Goal: Information Seeking & Learning: Learn about a topic

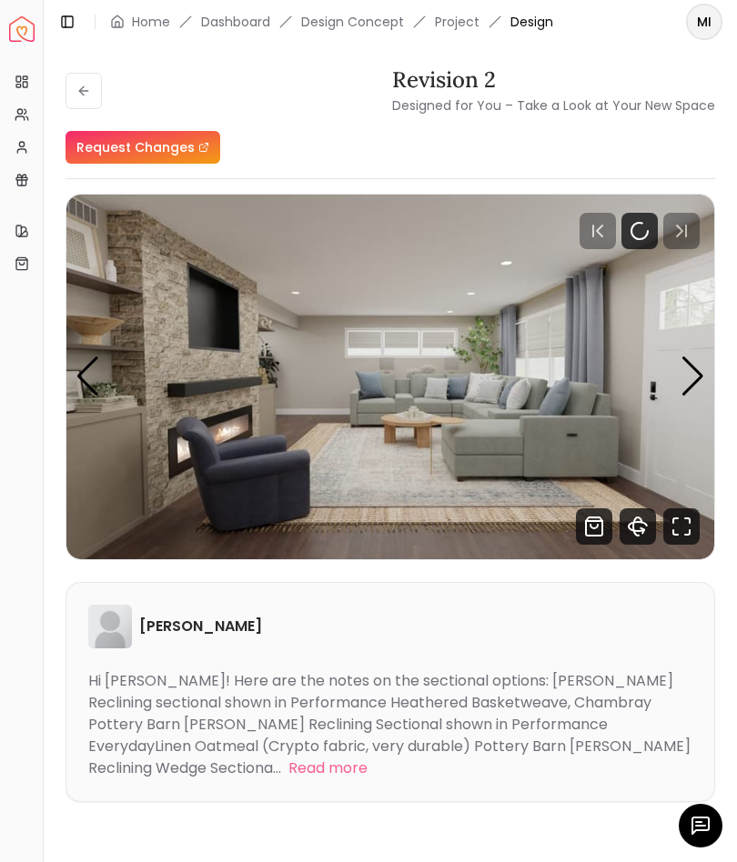
click at [678, 378] on img "1 / 11" at bounding box center [390, 377] width 648 height 365
click at [687, 377] on div "Next slide" at bounding box center [692, 377] width 25 height 40
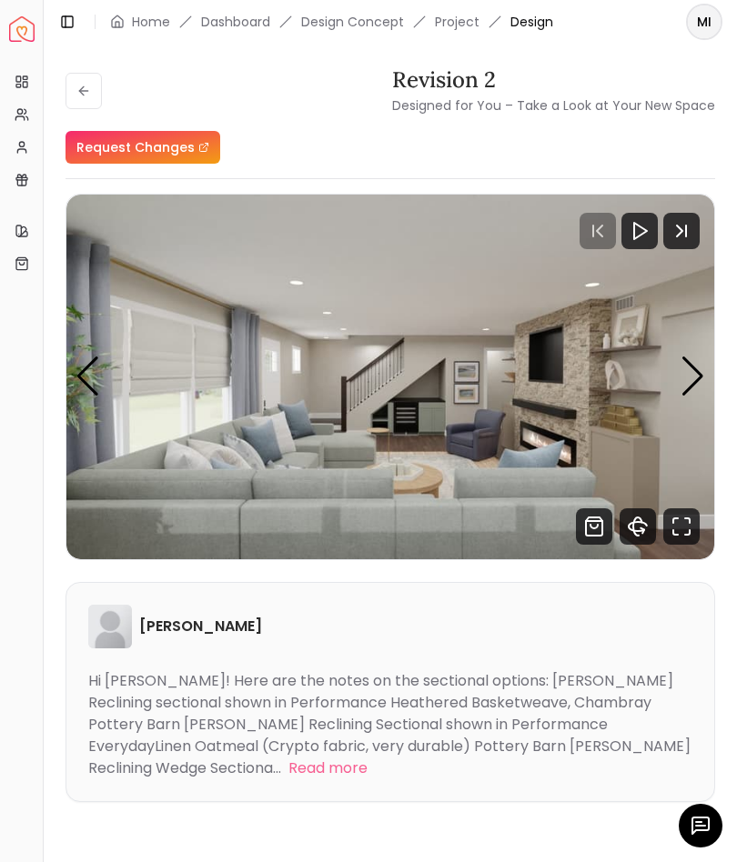
click at [683, 378] on div "Next slide" at bounding box center [692, 377] width 25 height 40
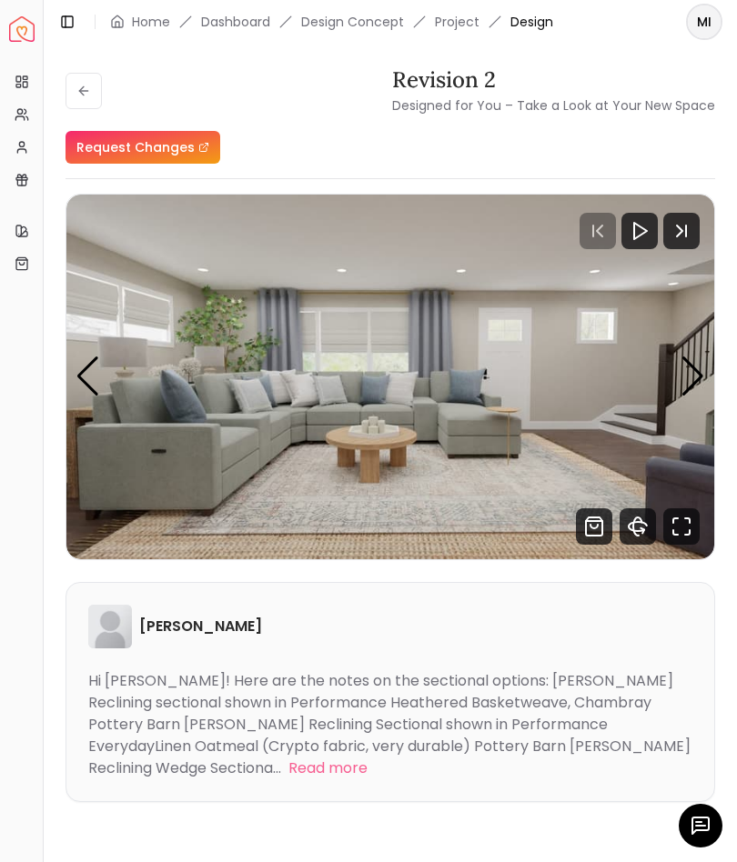
click at [689, 373] on div "Next slide" at bounding box center [692, 377] width 25 height 40
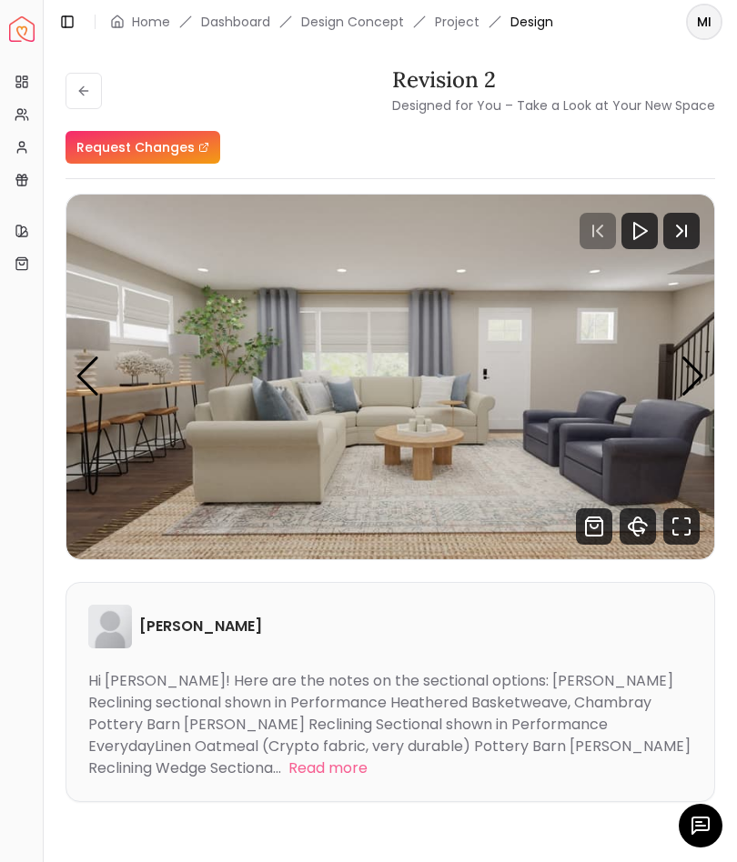
click at [689, 375] on div "Next slide" at bounding box center [692, 377] width 25 height 40
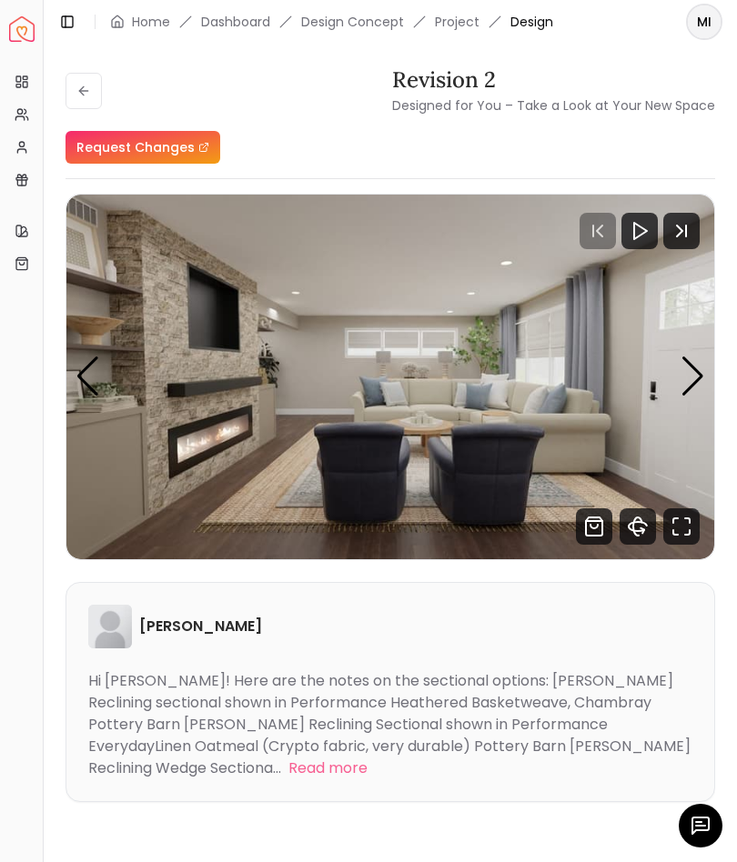
click at [684, 377] on div "Next slide" at bounding box center [692, 377] width 25 height 40
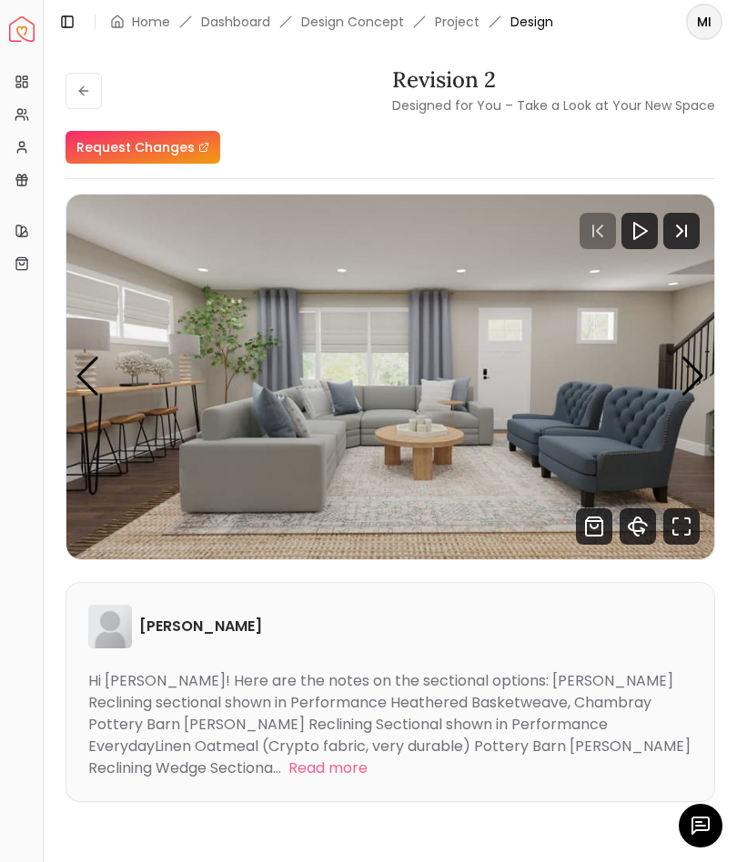
click at [688, 373] on div "Next slide" at bounding box center [692, 377] width 25 height 40
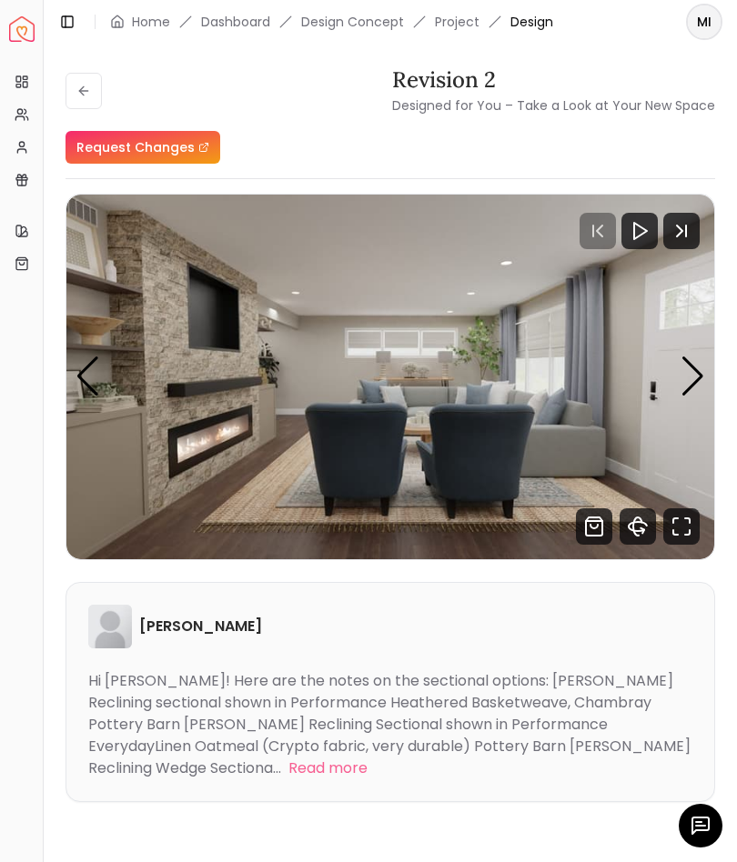
click at [684, 377] on div "Next slide" at bounding box center [692, 377] width 25 height 40
click at [231, 23] on link "Dashboard" at bounding box center [235, 22] width 69 height 18
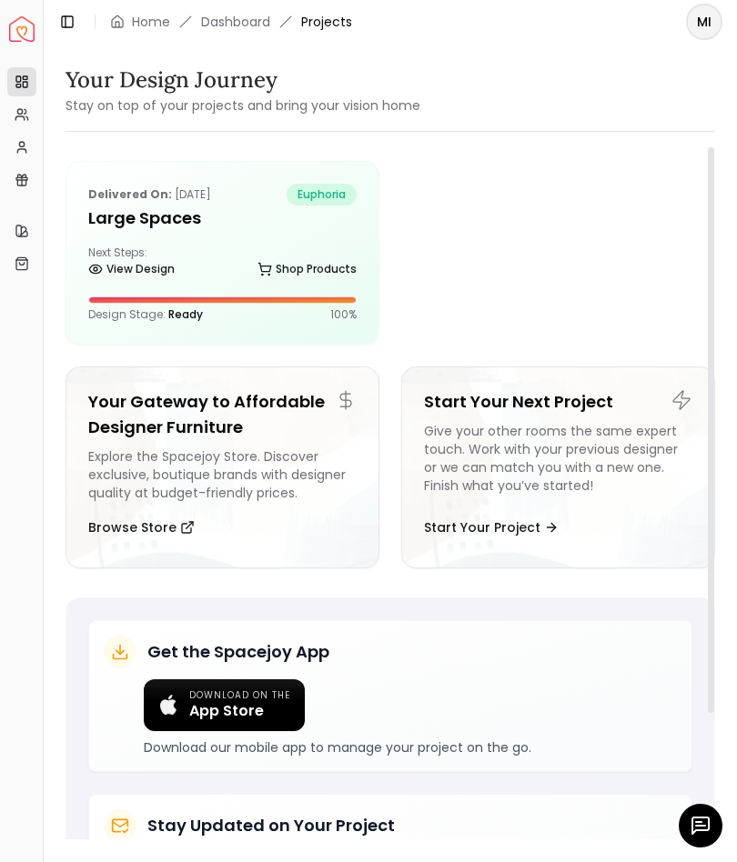
click at [241, 255] on div "Next Steps: View Design Shop Products" at bounding box center [222, 264] width 268 height 36
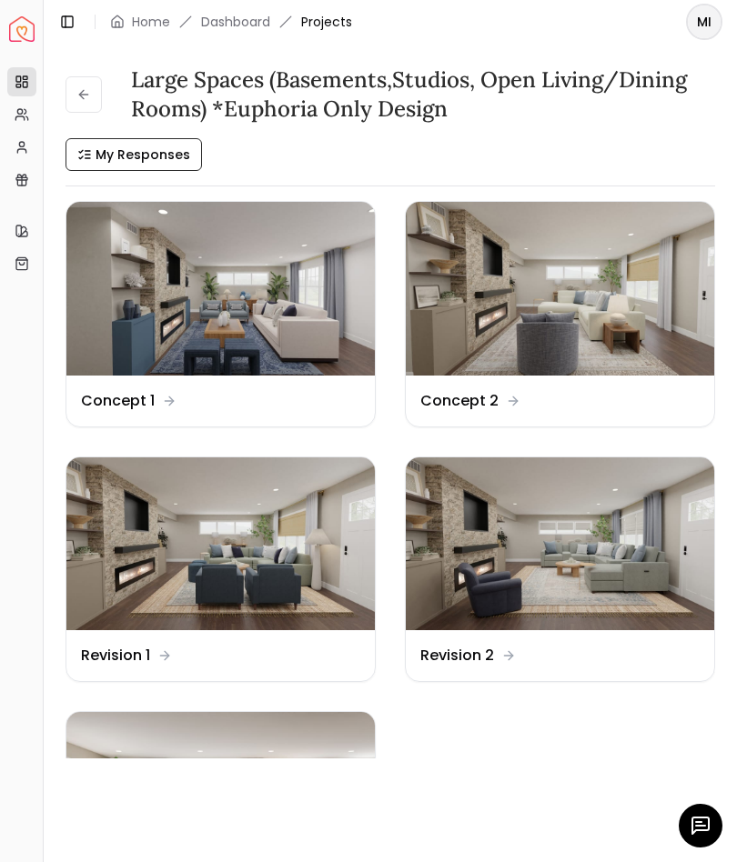
click at [592, 374] on img at bounding box center [560, 289] width 308 height 174
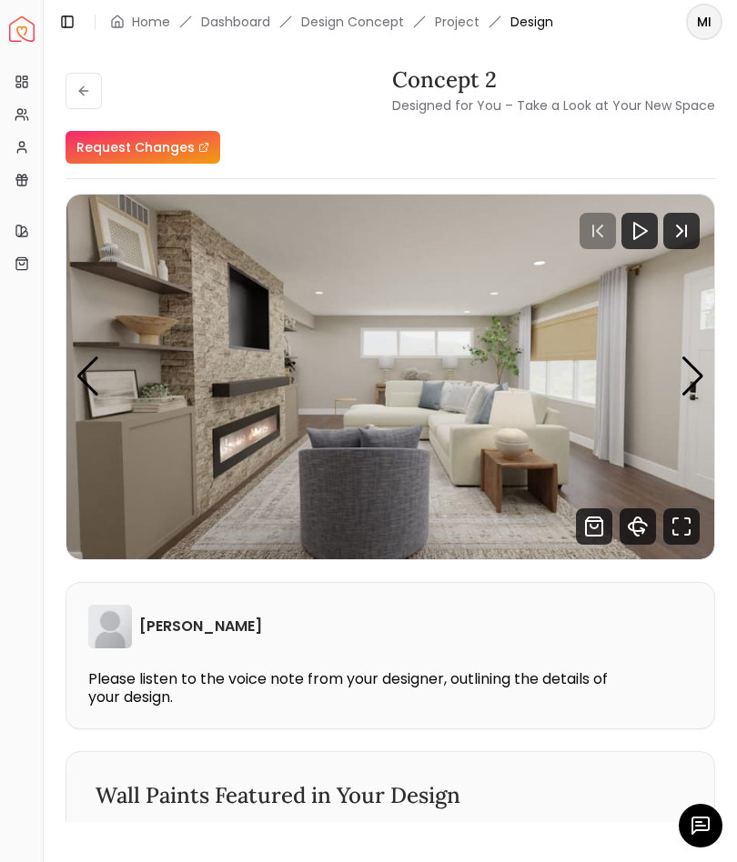
click at [690, 380] on div "Next slide" at bounding box center [692, 377] width 25 height 40
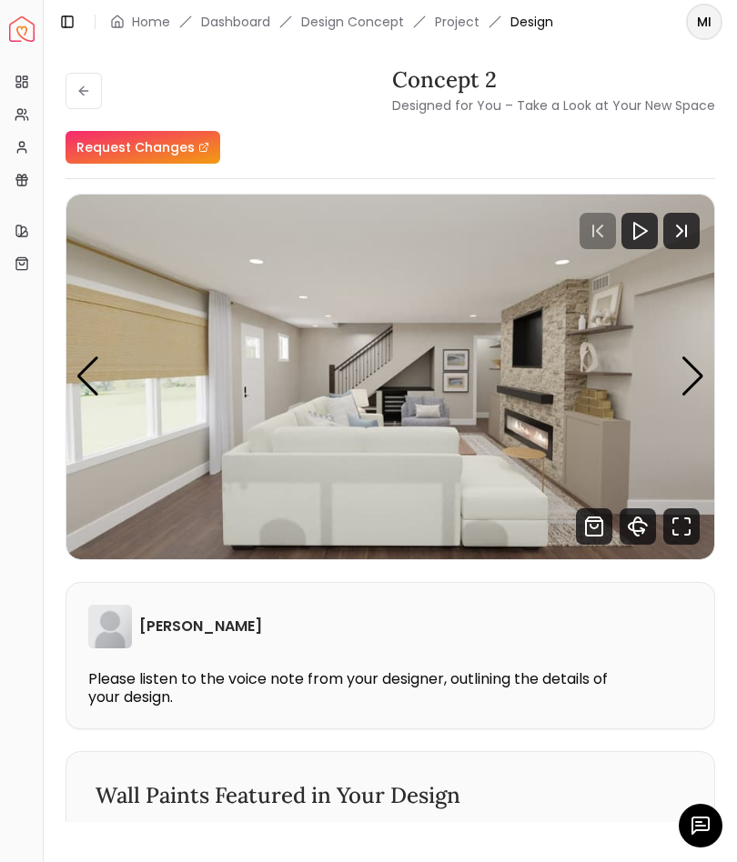
click at [675, 385] on img "2 / 4" at bounding box center [390, 377] width 648 height 365
click at [682, 379] on div "Next slide" at bounding box center [692, 377] width 25 height 40
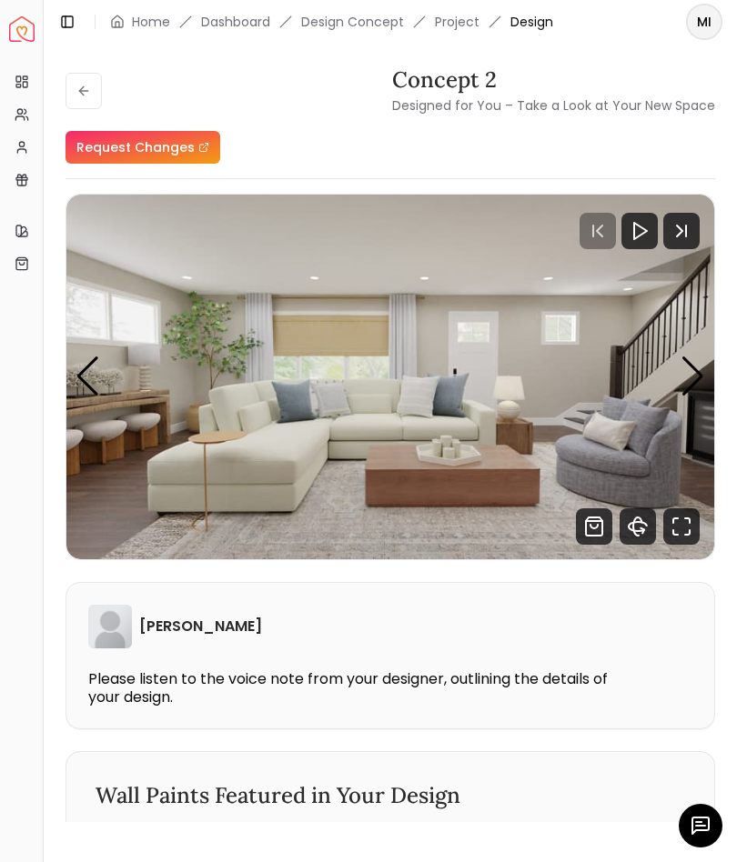
click at [679, 382] on img "3 / 4" at bounding box center [390, 377] width 648 height 365
click at [697, 380] on div "Next slide" at bounding box center [692, 377] width 25 height 40
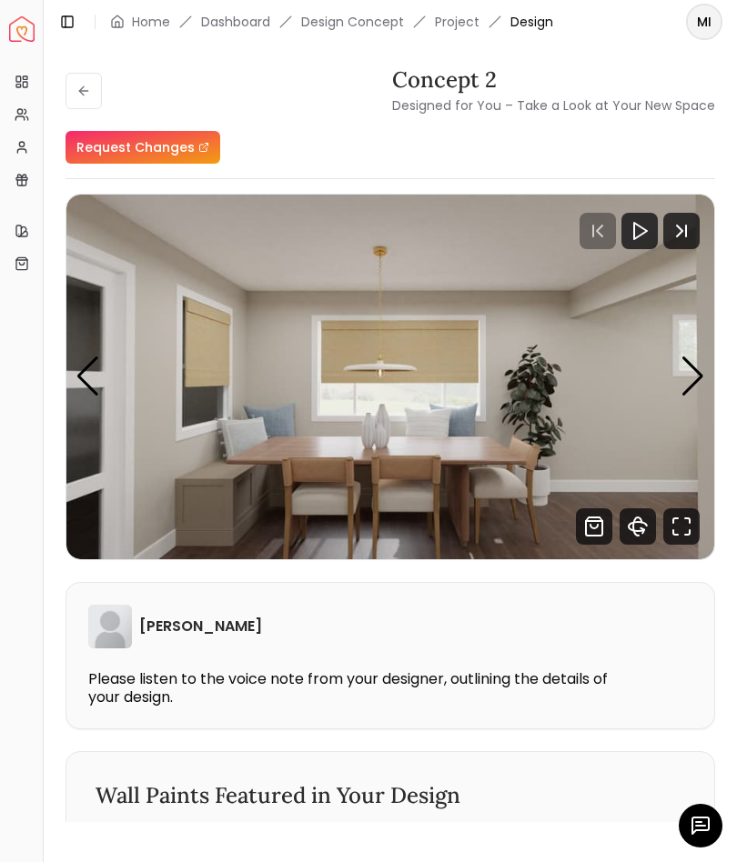
click at [691, 387] on div "Next slide" at bounding box center [692, 377] width 25 height 40
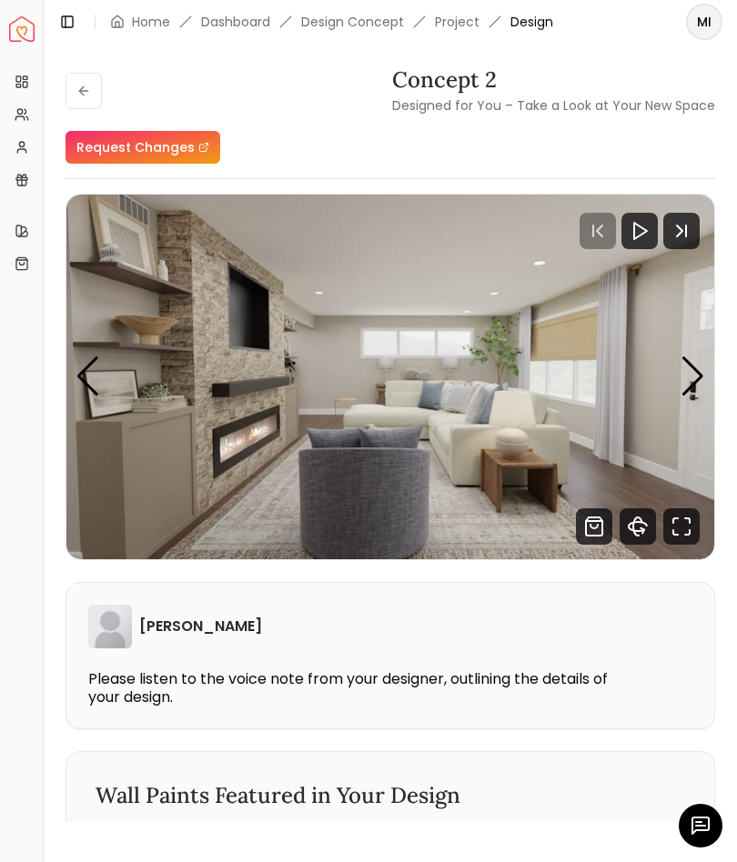
click at [239, 18] on link "Dashboard" at bounding box center [235, 22] width 69 height 18
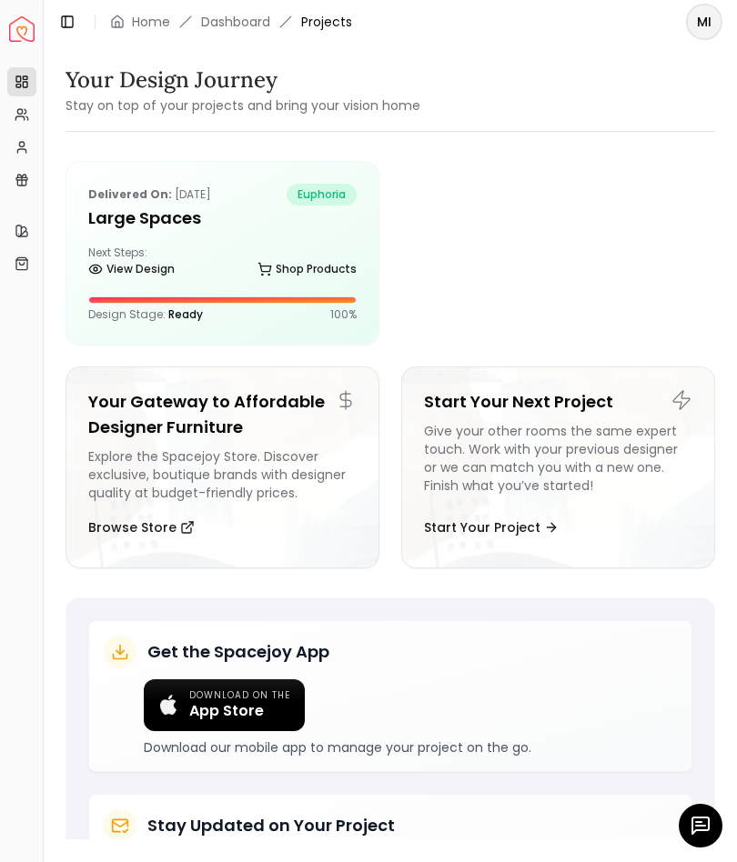
click at [216, 246] on div "Next Steps: View Design Shop Products" at bounding box center [222, 264] width 268 height 36
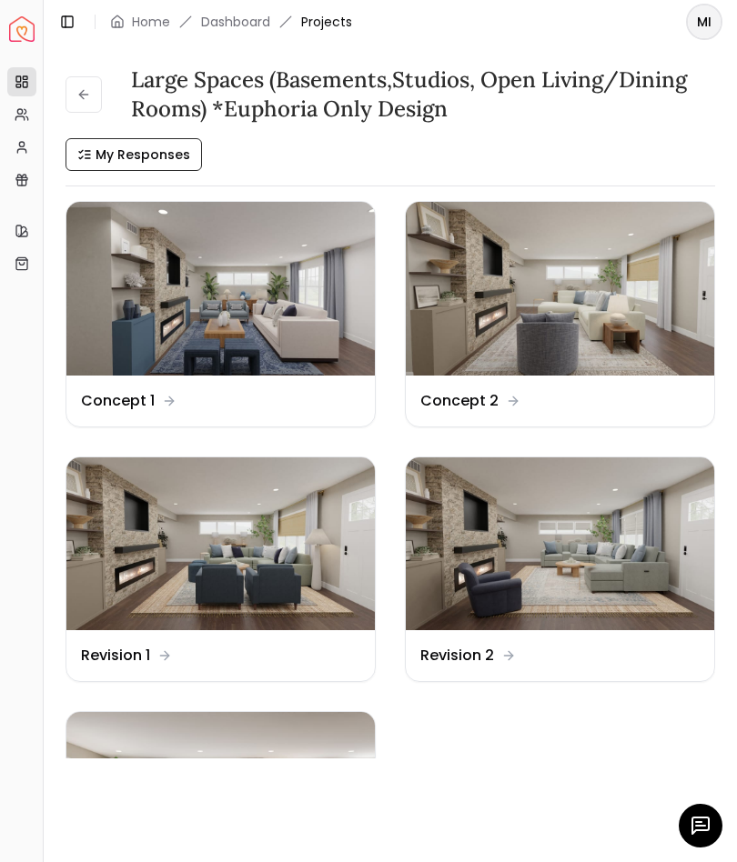
click at [226, 314] on img at bounding box center [220, 289] width 308 height 174
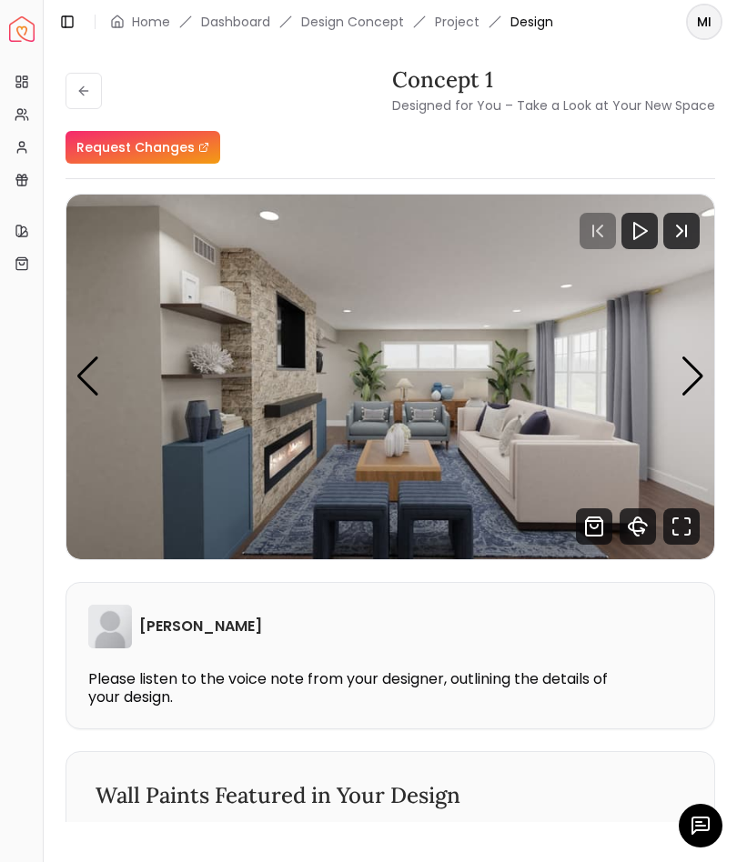
click at [678, 380] on img "1 / 4" at bounding box center [390, 377] width 648 height 365
click at [685, 379] on div "Next slide" at bounding box center [692, 377] width 25 height 40
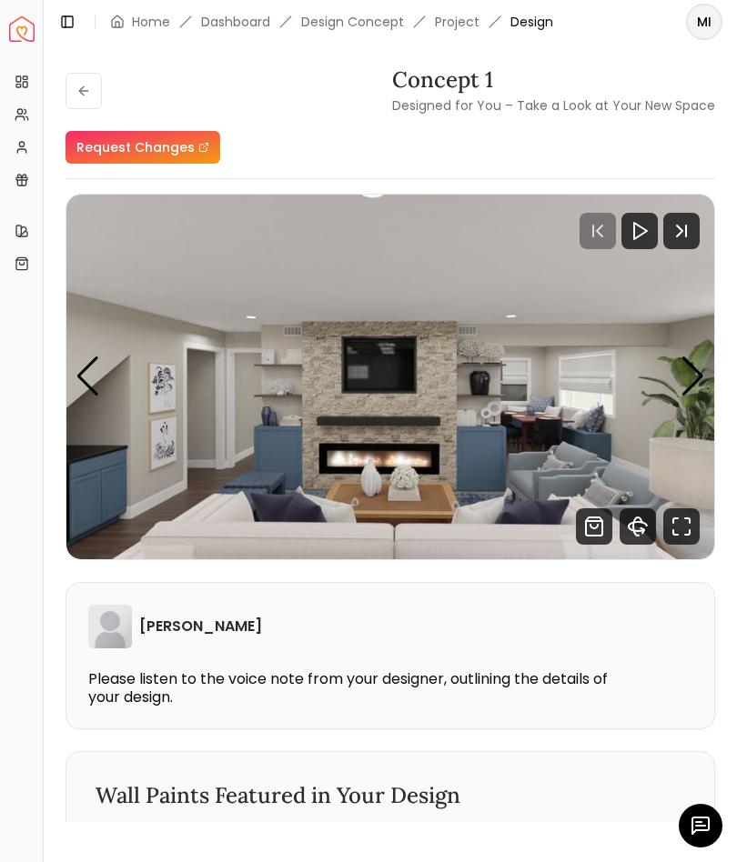
click at [676, 378] on img "2 / 4" at bounding box center [390, 377] width 648 height 365
click at [679, 379] on img "2 / 4" at bounding box center [390, 377] width 648 height 365
click at [675, 379] on img "2 / 4" at bounding box center [390, 377] width 648 height 365
click at [681, 379] on div "Next slide" at bounding box center [692, 377] width 25 height 40
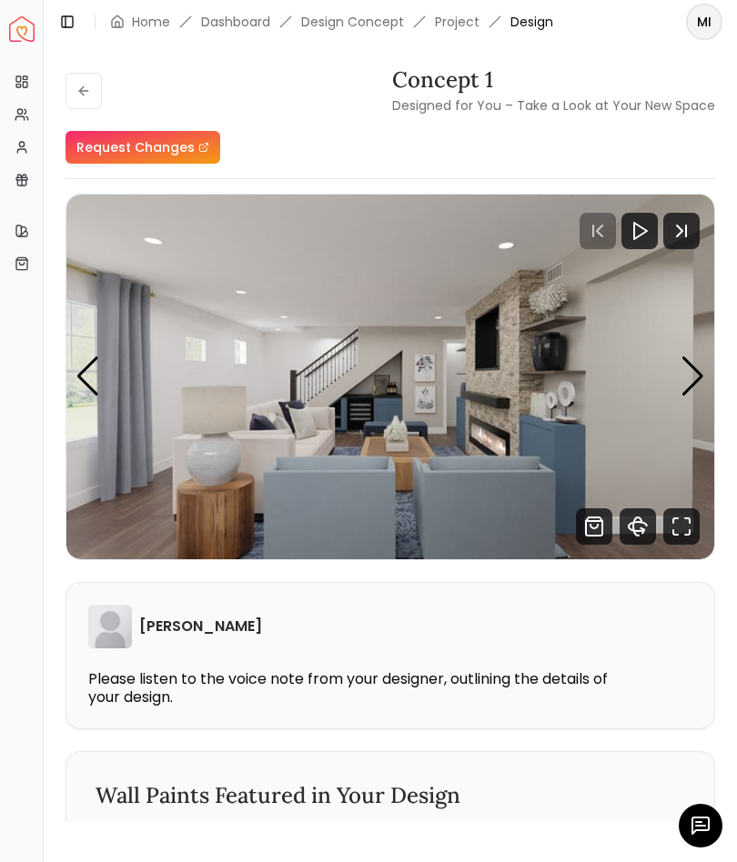
click at [679, 373] on img "3 / 4" at bounding box center [390, 377] width 648 height 365
click at [685, 377] on div "Next slide" at bounding box center [692, 377] width 25 height 40
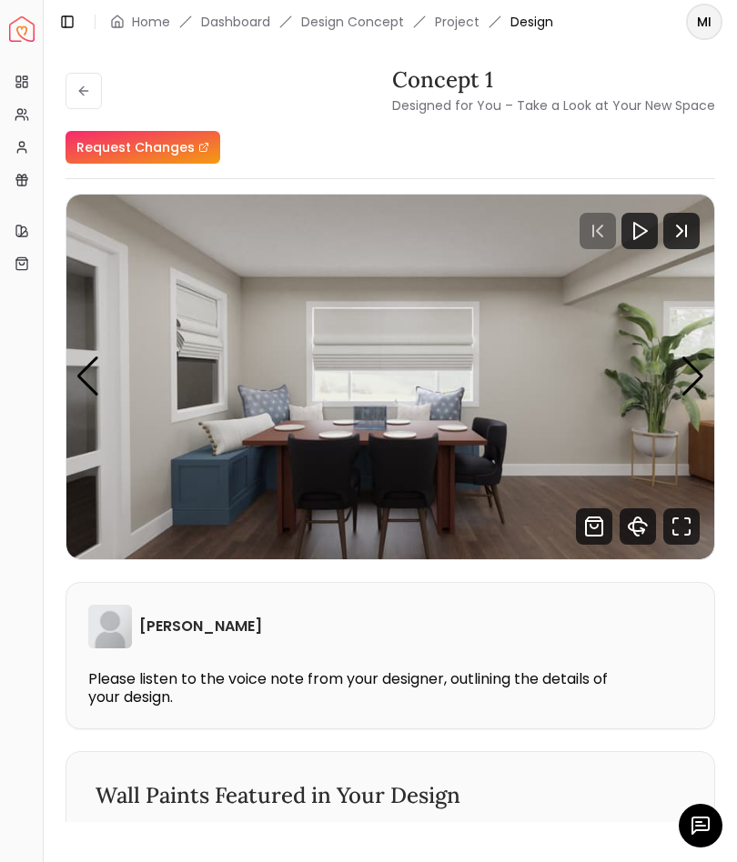
click at [681, 374] on div "Next slide" at bounding box center [692, 377] width 25 height 40
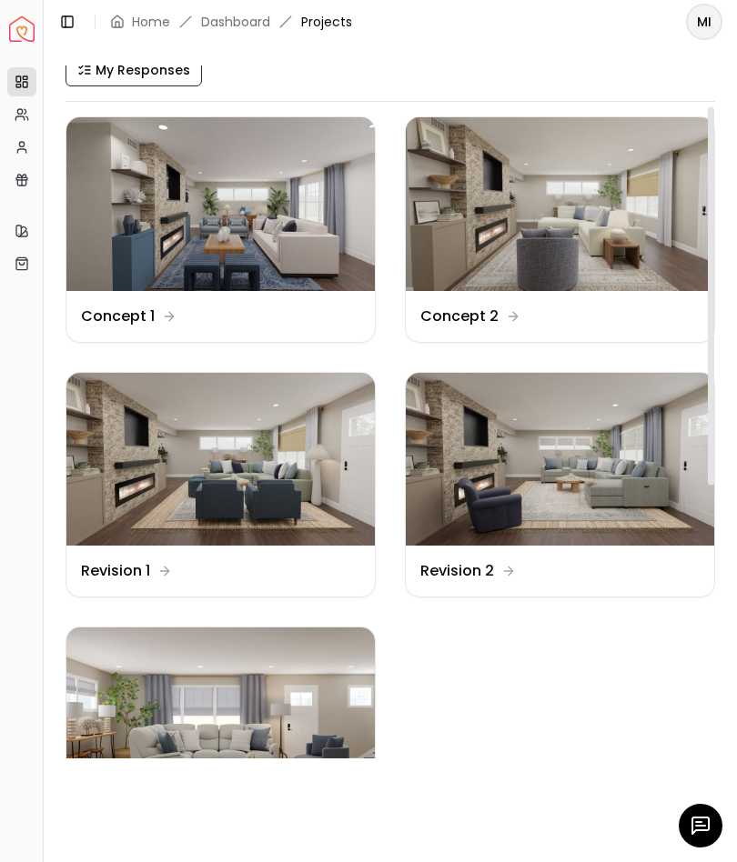
scroll to position [83, 0]
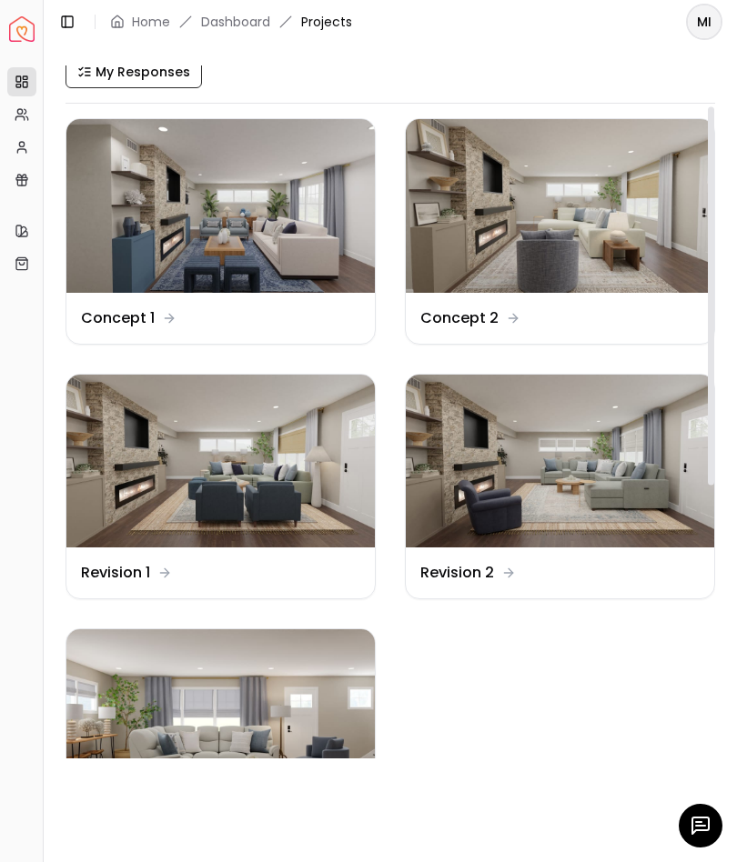
click at [265, 205] on img at bounding box center [220, 206] width 308 height 174
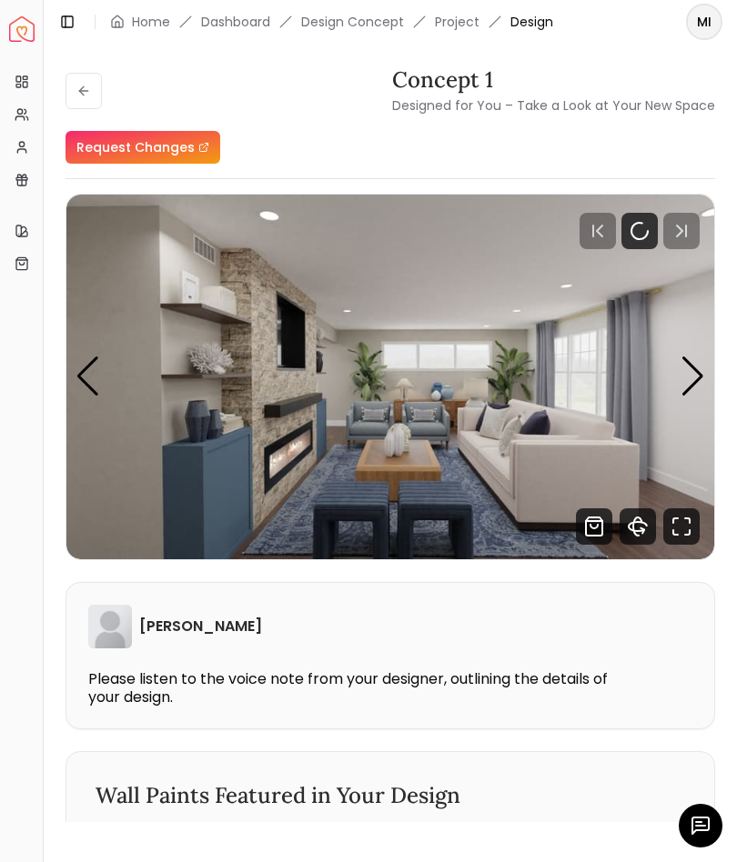
click at [690, 382] on div "Next slide" at bounding box center [692, 377] width 25 height 40
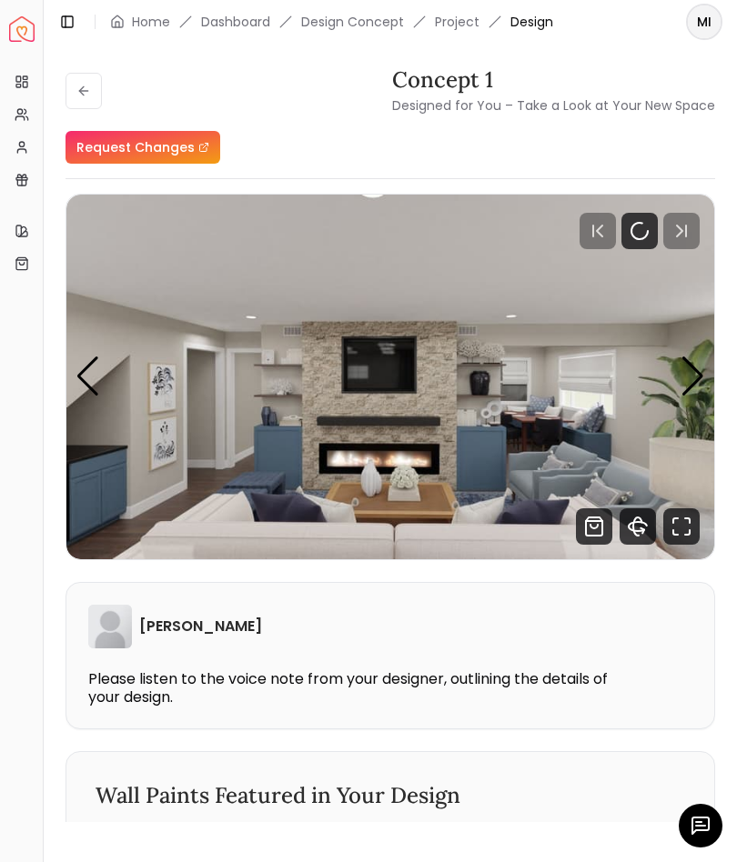
click at [679, 385] on img "2 / 4" at bounding box center [390, 377] width 648 height 365
click at [669, 386] on img "2 / 4" at bounding box center [390, 377] width 648 height 365
click at [671, 377] on img "2 / 4" at bounding box center [390, 377] width 648 height 365
click at [674, 383] on img "2 / 4" at bounding box center [390, 377] width 648 height 365
click at [689, 389] on div "Next slide" at bounding box center [692, 377] width 25 height 40
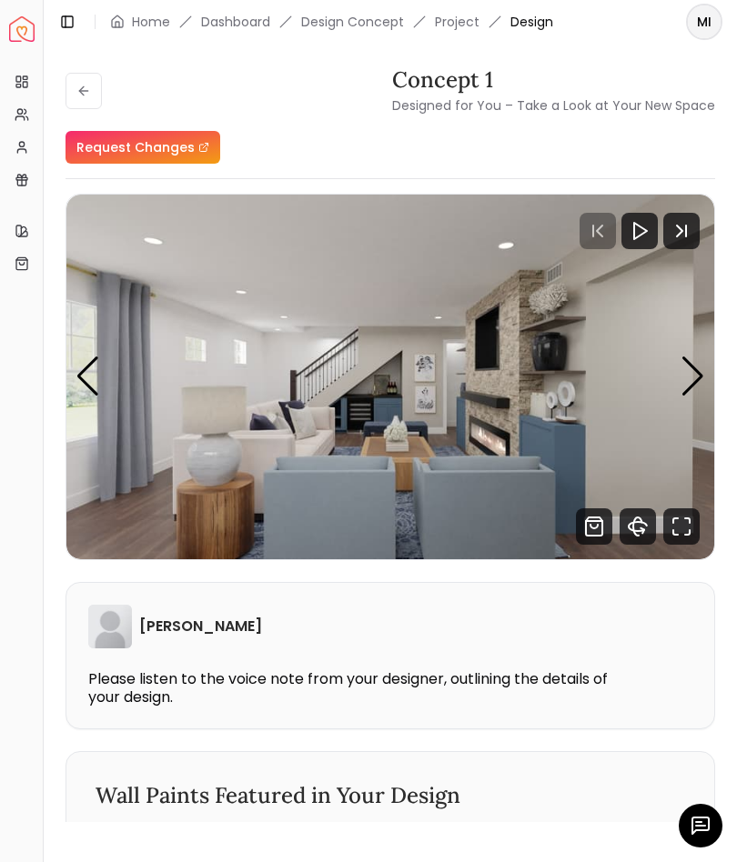
click at [676, 383] on img "3 / 4" at bounding box center [390, 377] width 648 height 365
click at [687, 387] on div "Next slide" at bounding box center [692, 377] width 25 height 40
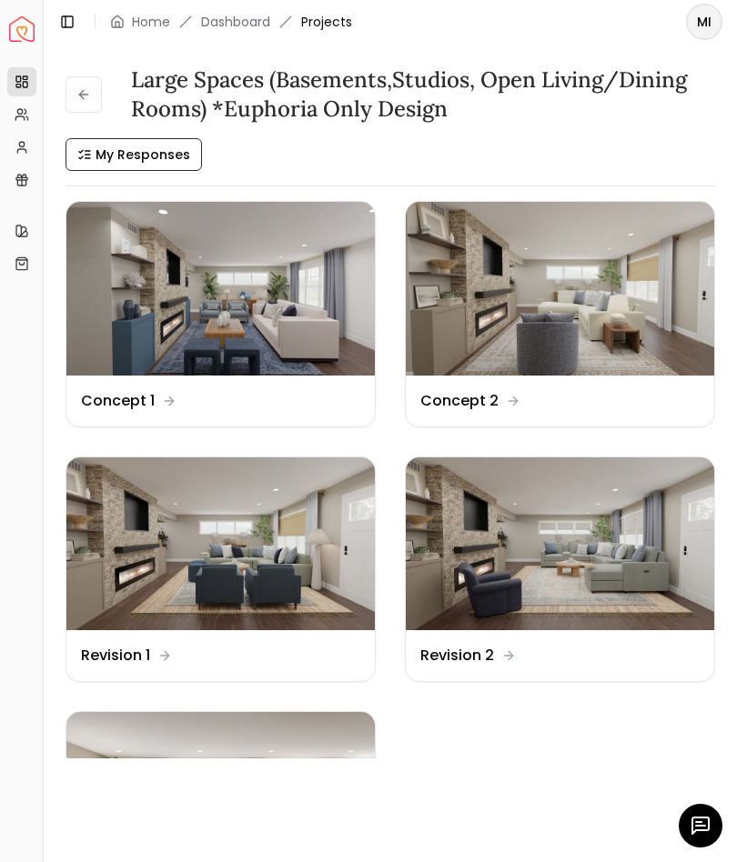
click at [574, 338] on img at bounding box center [560, 289] width 308 height 174
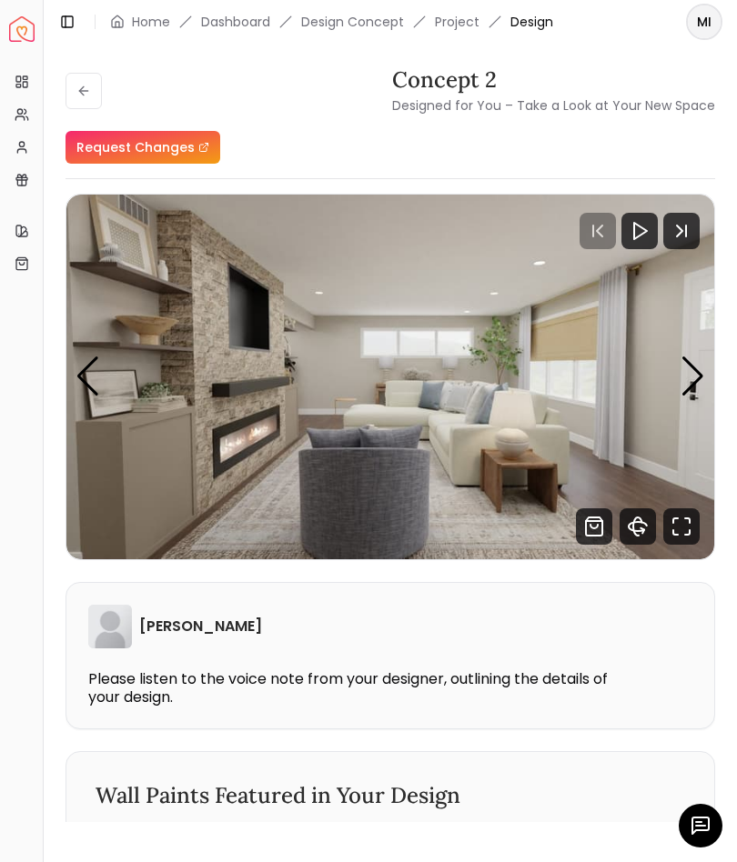
click at [687, 385] on div "Next slide" at bounding box center [692, 377] width 25 height 40
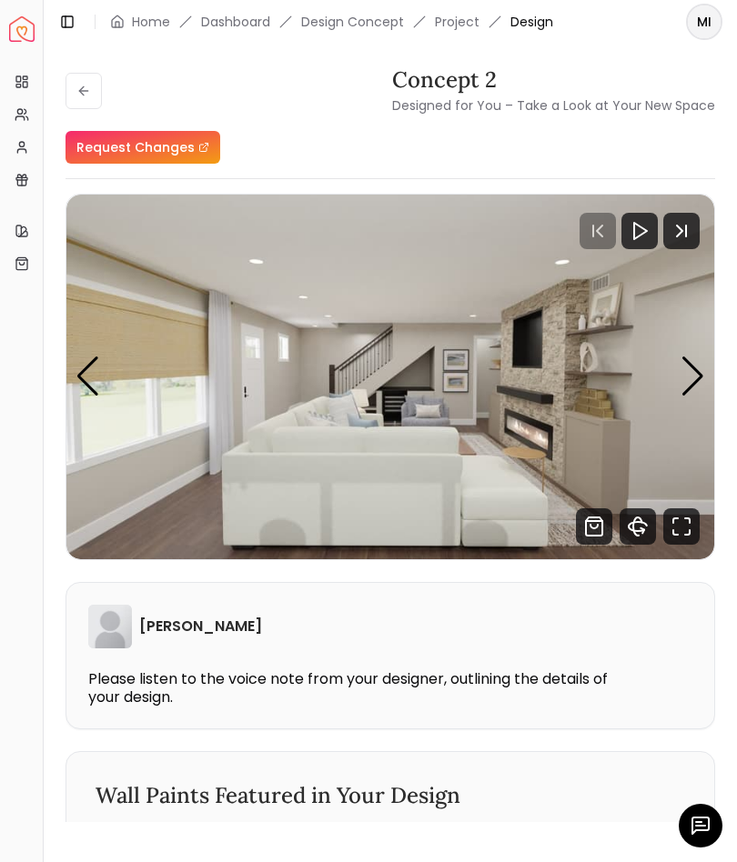
click at [680, 377] on div "Next slide" at bounding box center [692, 377] width 25 height 40
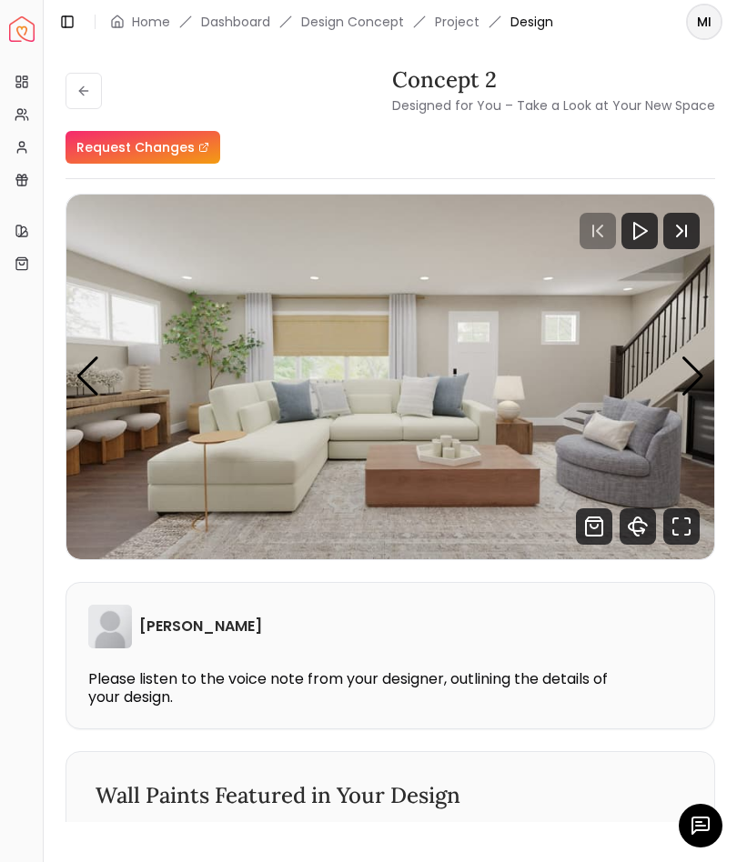
click at [678, 379] on img "3 / 4" at bounding box center [390, 377] width 648 height 365
click at [689, 379] on div "Next slide" at bounding box center [692, 377] width 25 height 40
